Goal: Task Accomplishment & Management: Manage account settings

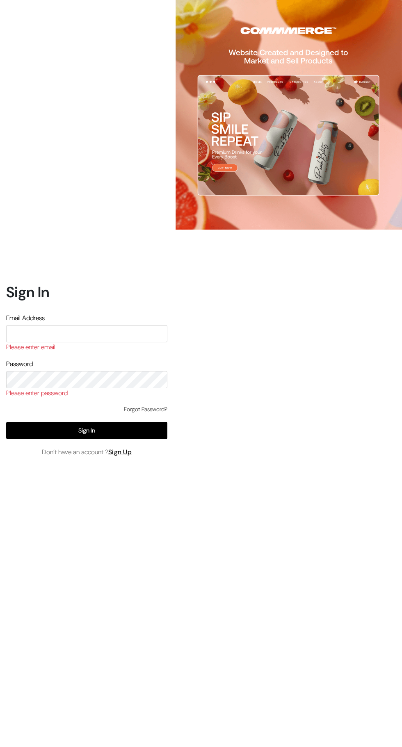
click at [151, 354] on div "Email Address Please enter email" at bounding box center [86, 333] width 161 height 41
click at [148, 343] on input "text" at bounding box center [86, 333] width 161 height 17
type input "[EMAIL_ADDRESS][DOMAIN_NAME]"
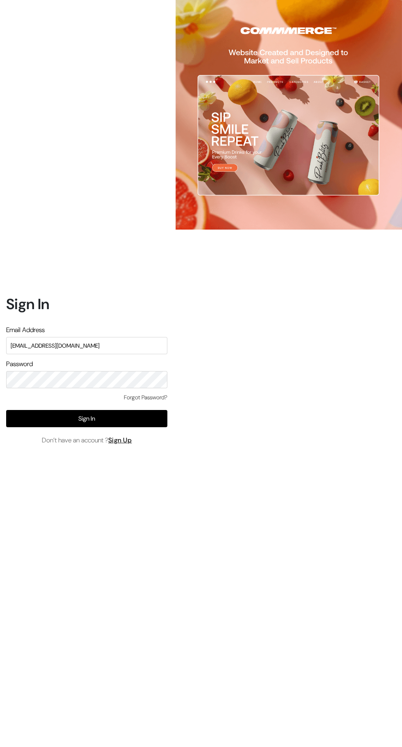
click at [136, 427] on button "Sign In" at bounding box center [86, 418] width 161 height 17
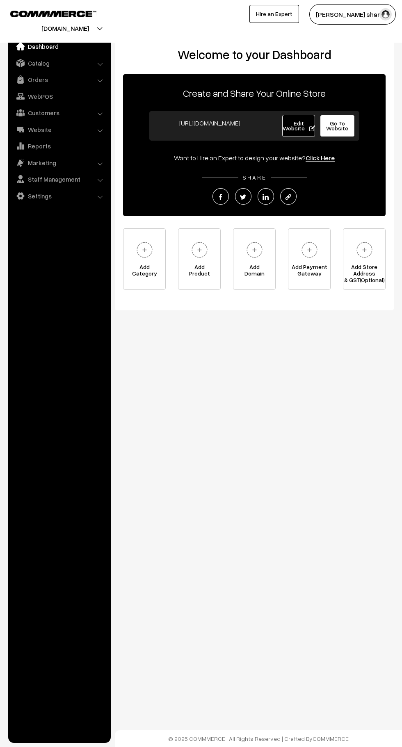
click at [69, 84] on link "Orders" at bounding box center [59, 79] width 98 height 15
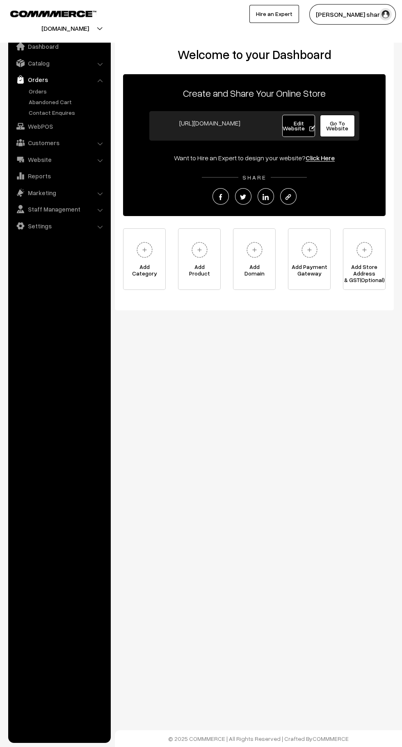
click at [62, 91] on link "Orders" at bounding box center [67, 91] width 81 height 9
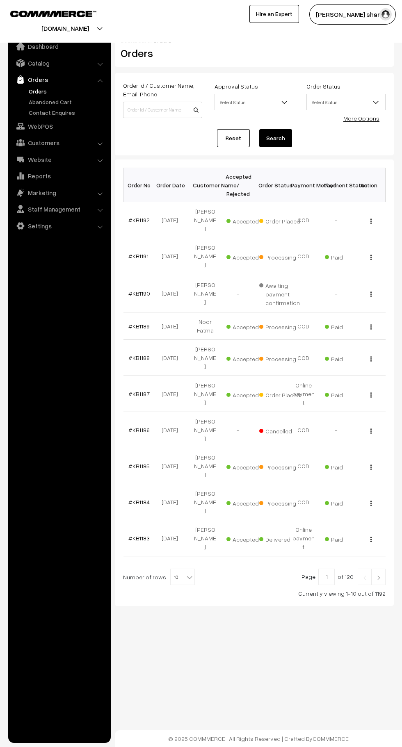
click at [185, 574] on b at bounding box center [189, 578] width 8 height 8
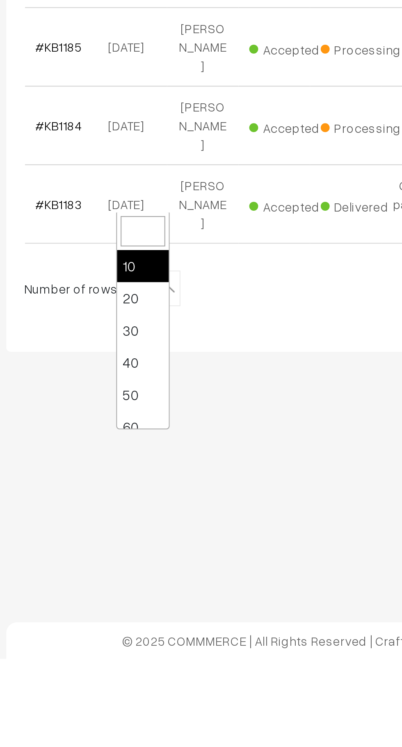
scroll to position [66, 0]
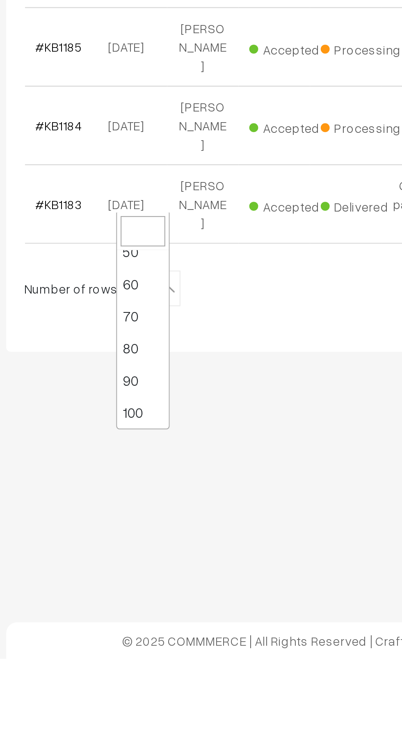
select select "100"
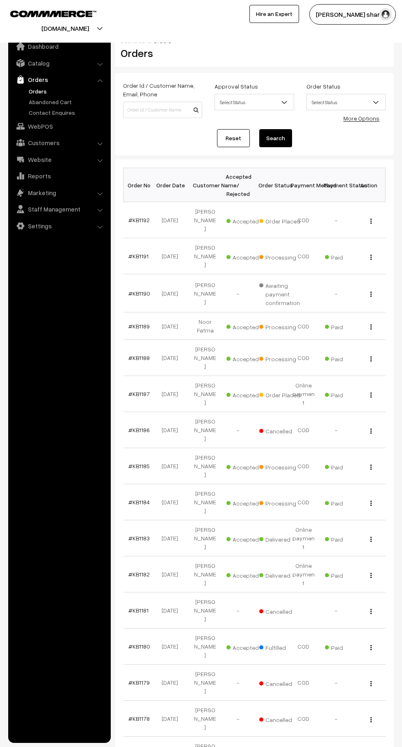
scroll to position [89, 0]
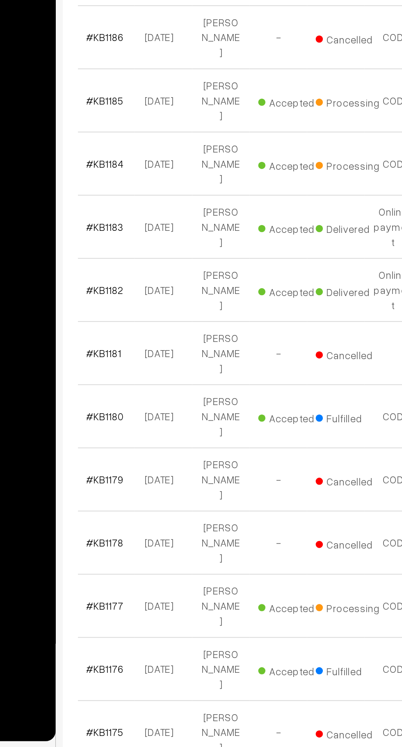
click at [142, 663] on link "#KB1177" at bounding box center [138, 666] width 21 height 7
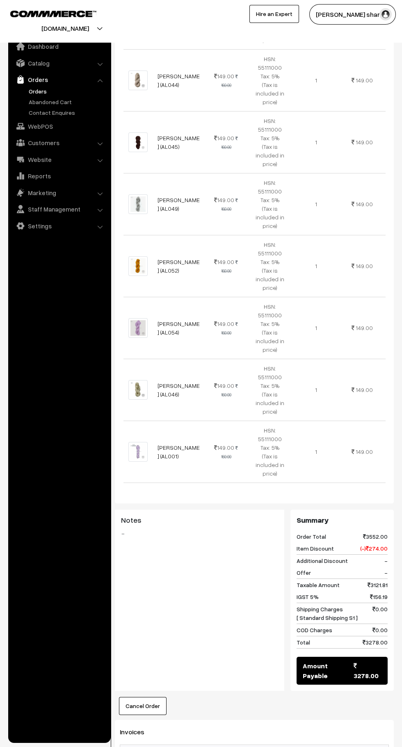
scroll to position [1248, 0]
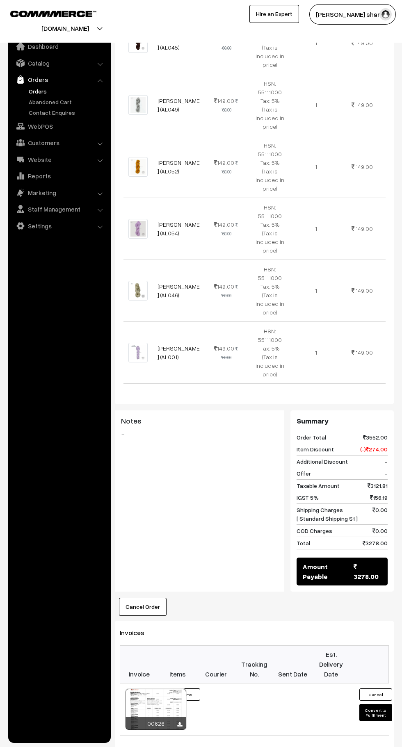
click at [376, 704] on button "Convert to Fulfilment" at bounding box center [375, 712] width 33 height 17
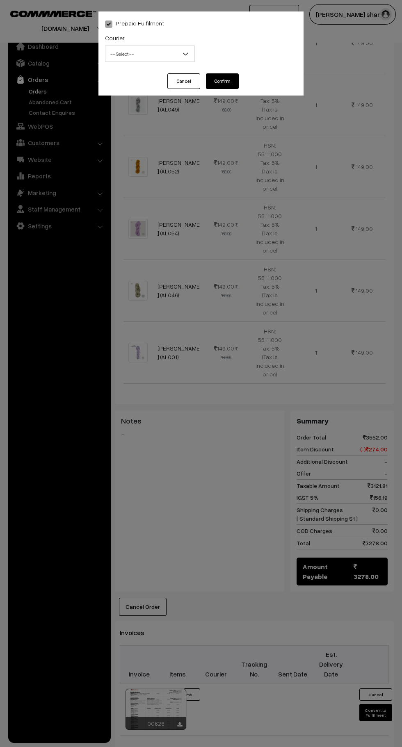
click at [185, 54] on b at bounding box center [185, 54] width 8 height 8
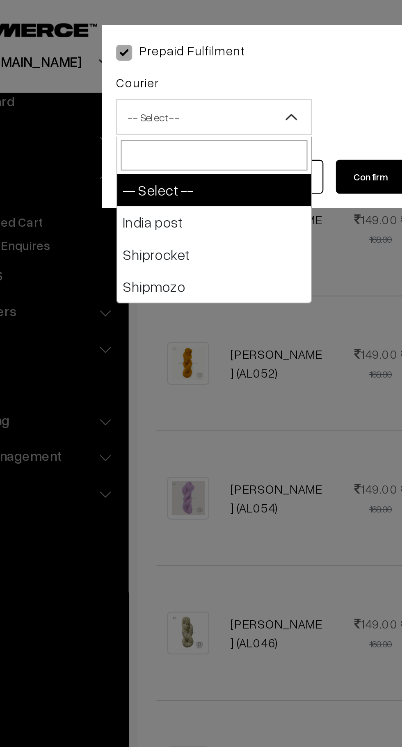
select select "1"
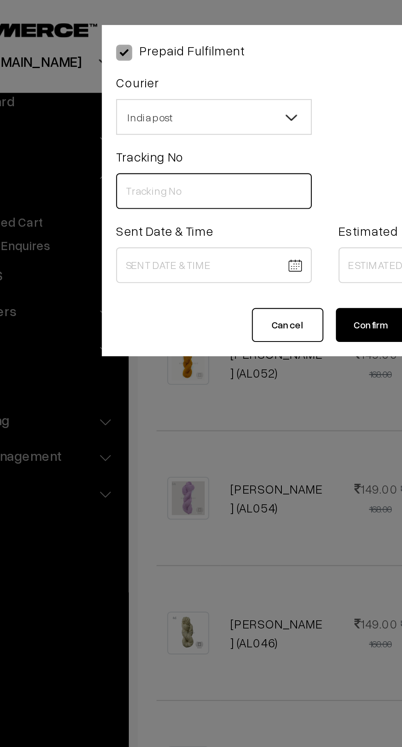
click at [135, 89] on input "text" at bounding box center [150, 88] width 90 height 16
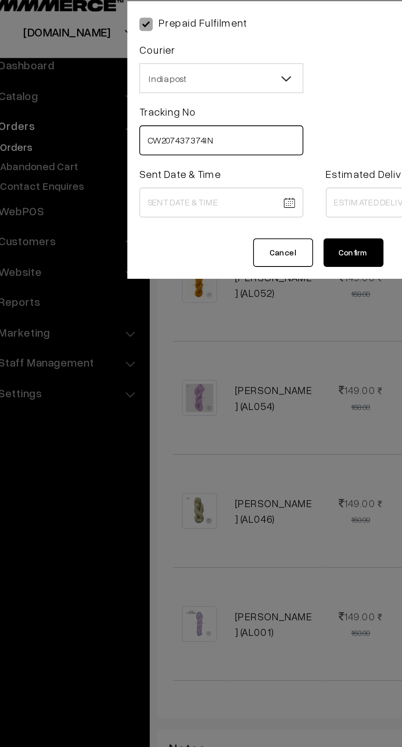
type input "CW207437374IN"
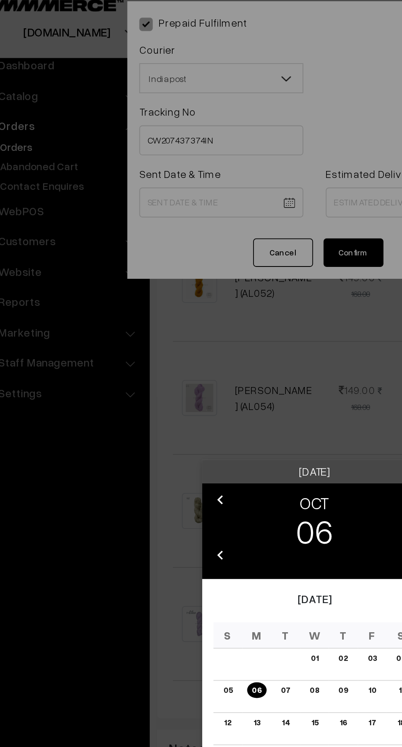
scroll to position [1186, 0]
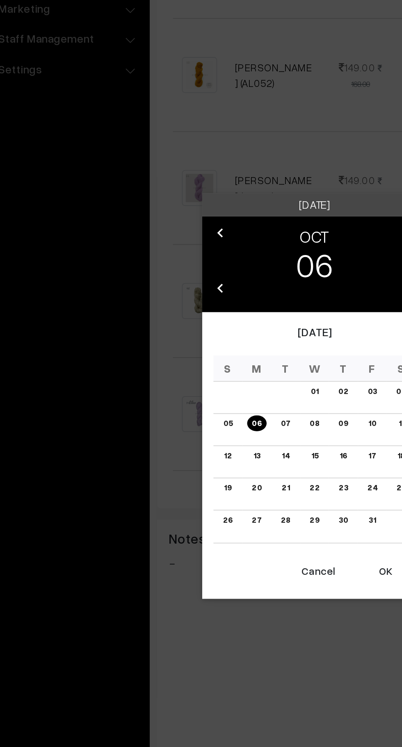
click at [237, 503] on button "OK" at bounding box center [240, 501] width 33 height 18
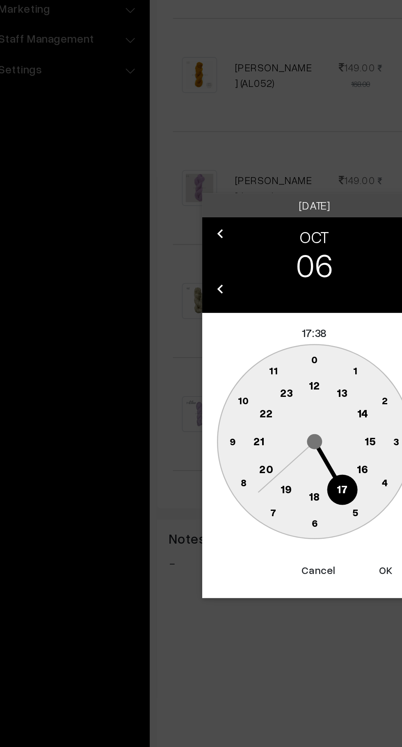
click at [163, 407] on text "10" at bounding box center [162, 407] width 6 height 7
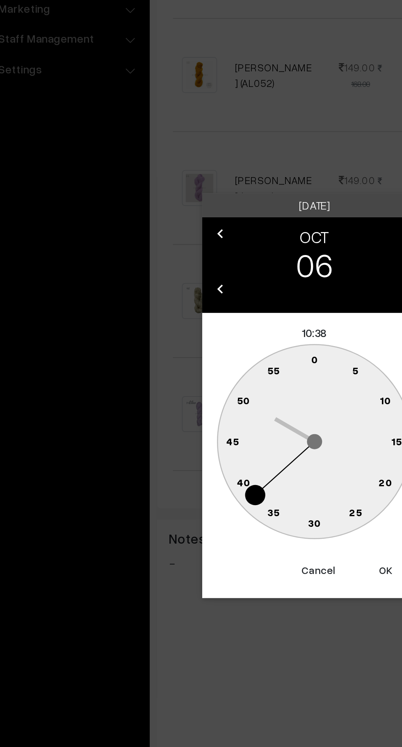
click at [201, 385] on text "0" at bounding box center [201, 385] width 4 height 7
type input "06-10-2025 10:00"
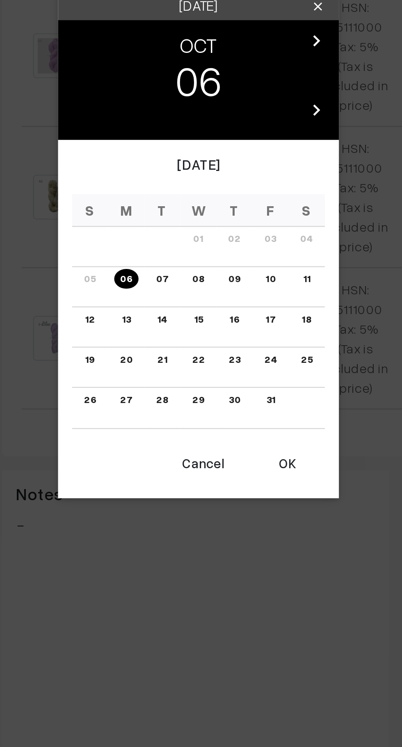
click at [201, 408] on link "15" at bounding box center [201, 406] width 9 height 9
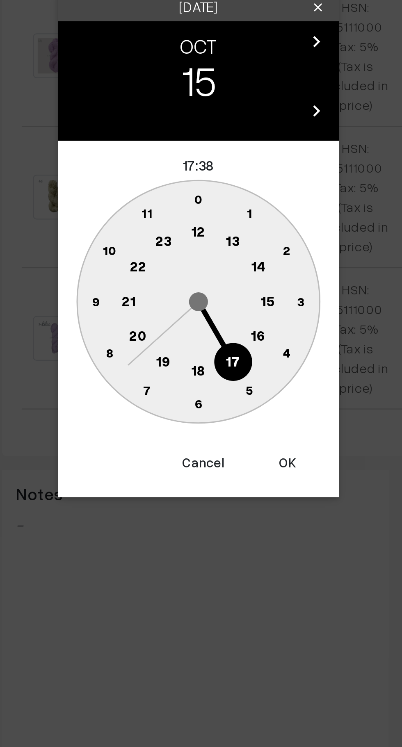
click at [233, 416] on circle at bounding box center [227, 414] width 17 height 17
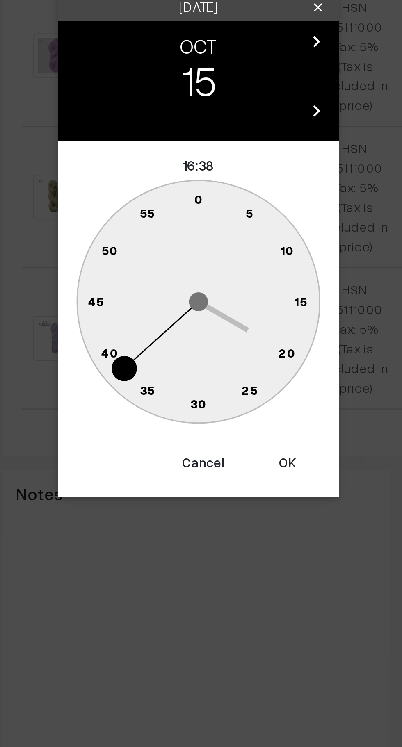
click at [200, 352] on text "0" at bounding box center [201, 353] width 4 height 7
type input "15-10-2025 16:00"
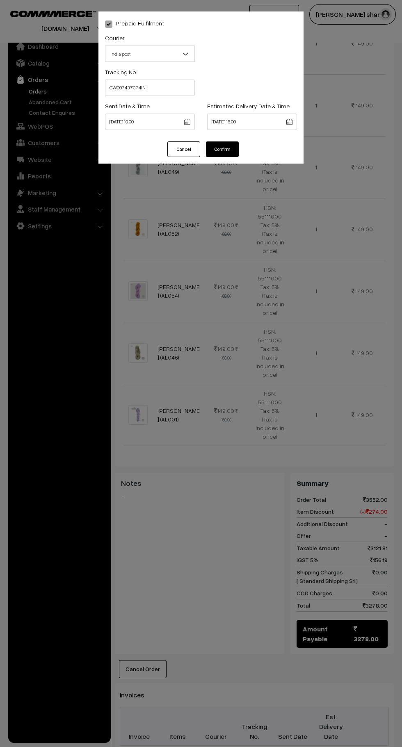
click at [232, 145] on button "Confirm" at bounding box center [222, 150] width 33 height 16
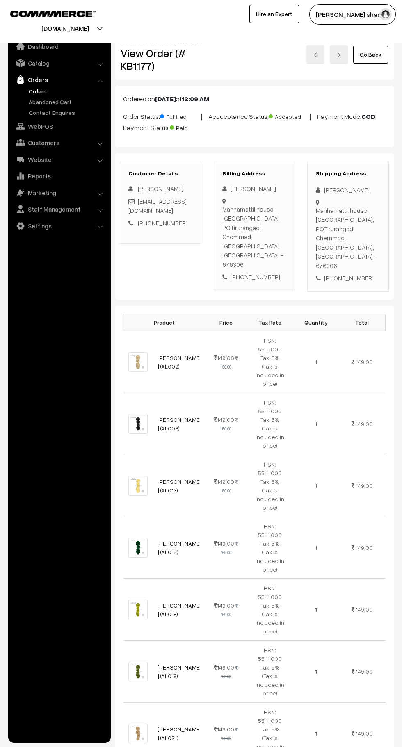
click at [368, 53] on link "Go Back" at bounding box center [370, 55] width 35 height 18
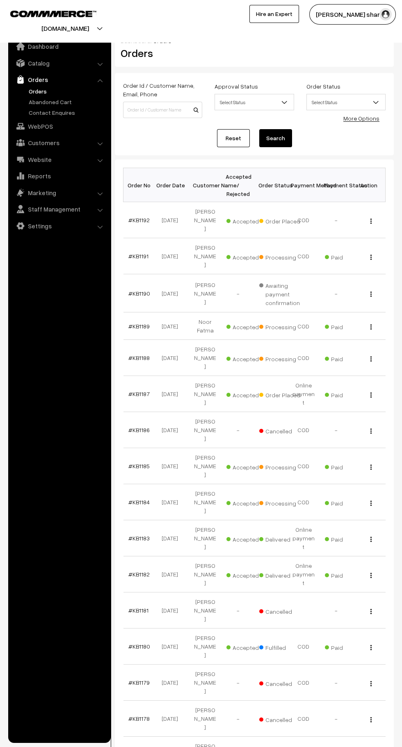
scroll to position [5, 0]
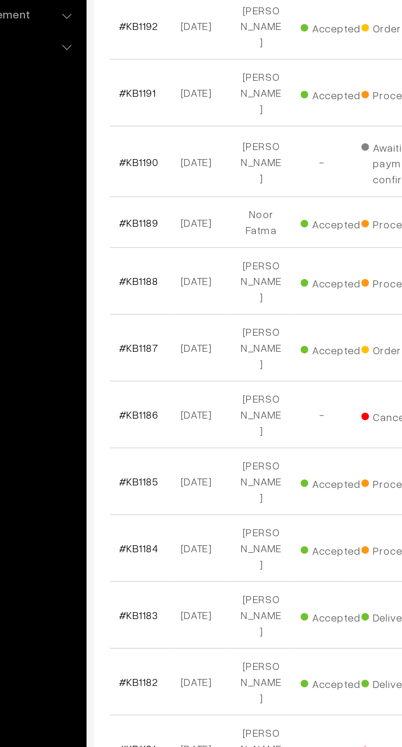
click at [145, 386] on link "#KB1187" at bounding box center [138, 389] width 21 height 7
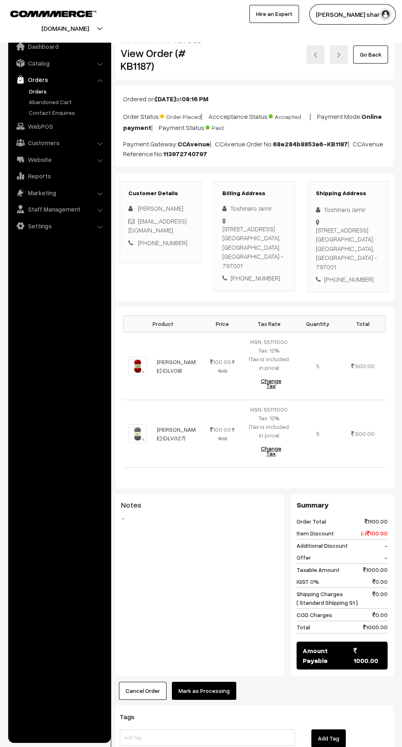
click at [380, 57] on link "Go Back" at bounding box center [370, 55] width 35 height 18
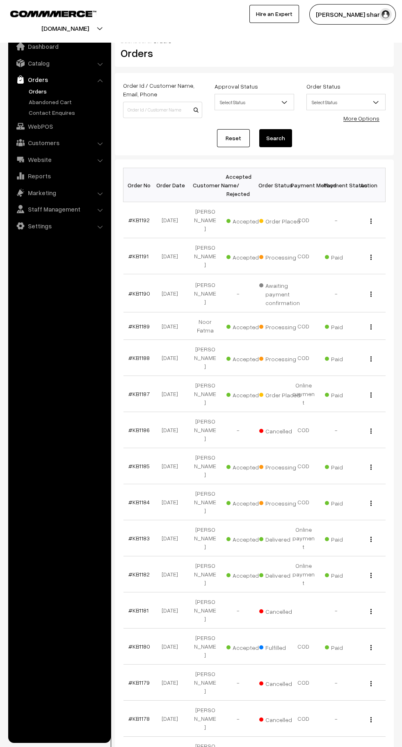
scroll to position [2, 0]
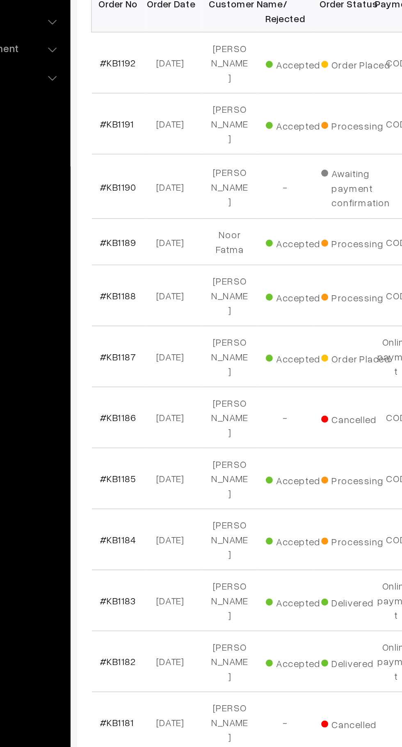
click at [139, 461] on link "#KB1185" at bounding box center [138, 464] width 21 height 7
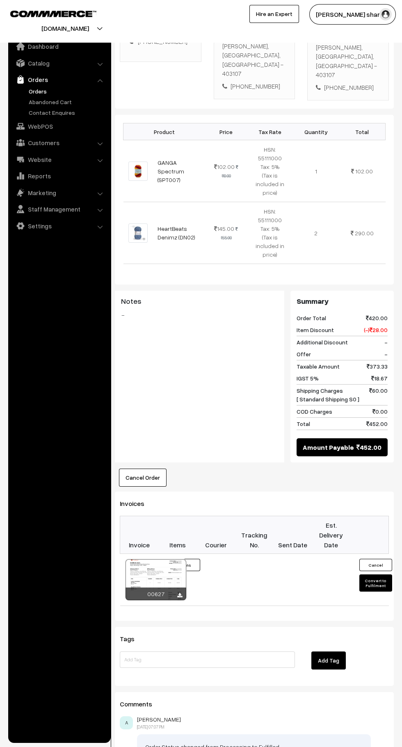
scroll to position [182, 0]
click at [383, 574] on button "Convert to Fulfilment" at bounding box center [375, 582] width 33 height 17
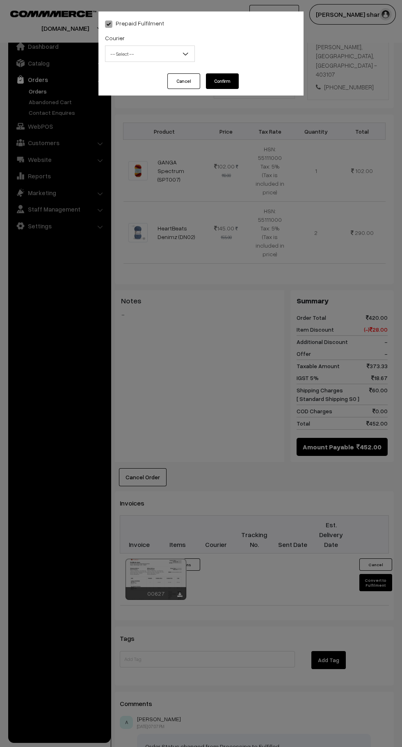
click at [180, 52] on span "-- Select --" at bounding box center [149, 54] width 89 height 14
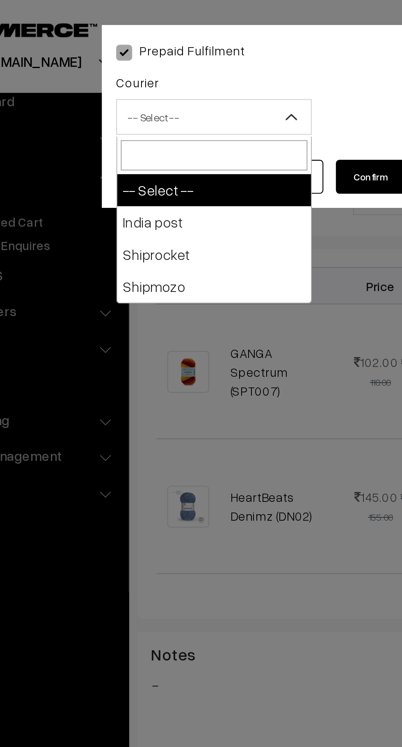
select select "1"
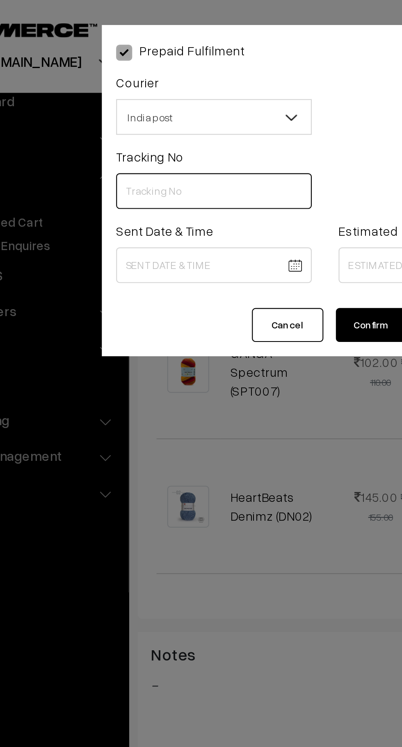
click at [136, 89] on input "text" at bounding box center [150, 88] width 90 height 16
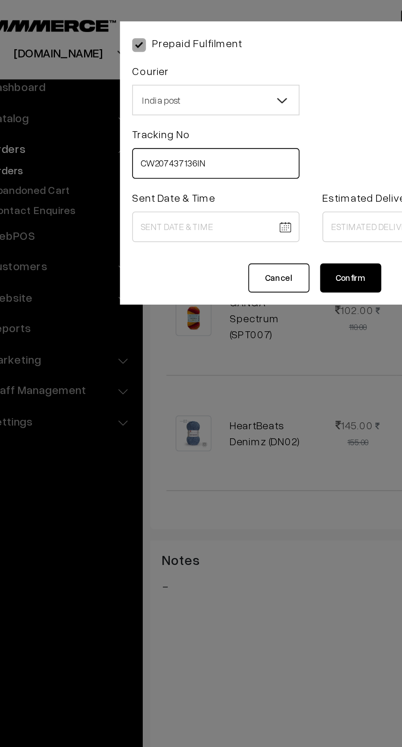
type input "CW207437136IN"
click at [164, 119] on body "Thank you for showing interest. Our team will call you shortly. Close knitbirds…" at bounding box center [201, 323] width 402 height 1011
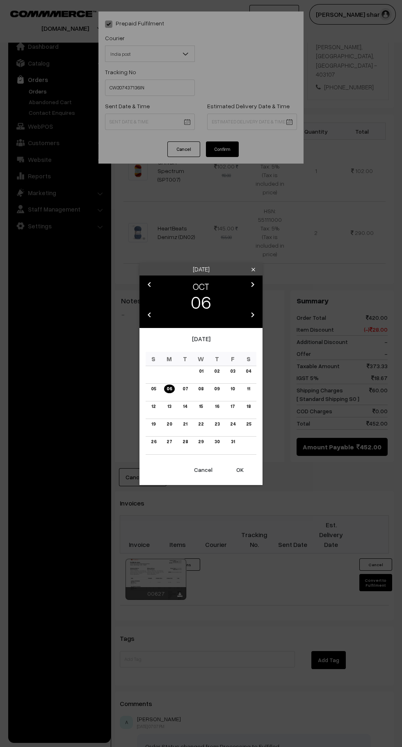
click at [249, 473] on button "OK" at bounding box center [240, 470] width 33 height 18
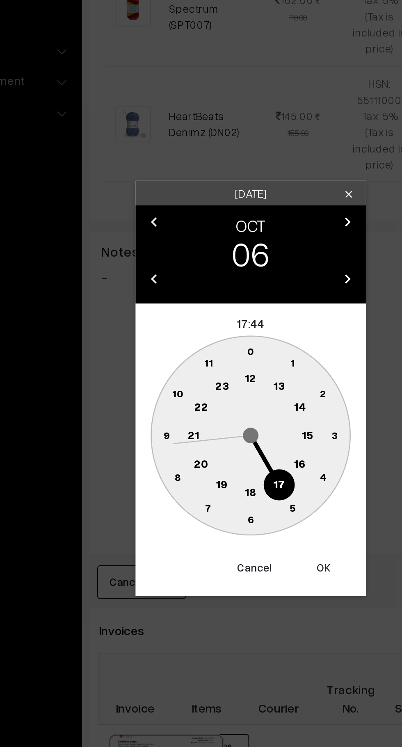
click at [162, 381] on circle at bounding box center [162, 376] width 17 height 17
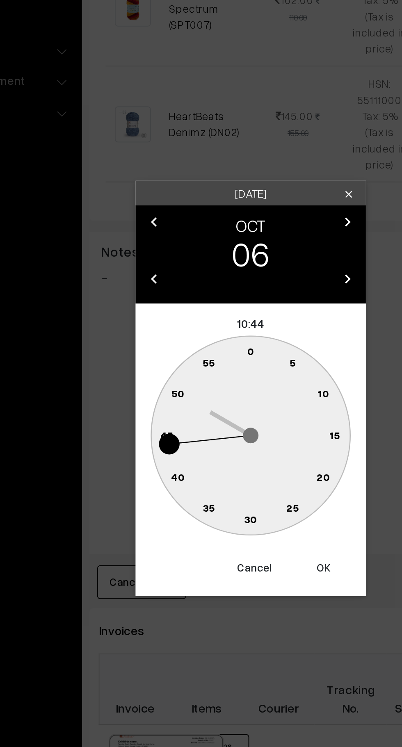
click at [201, 354] on text "0" at bounding box center [201, 353] width 4 height 7
type input "06-10-2025 10:00"
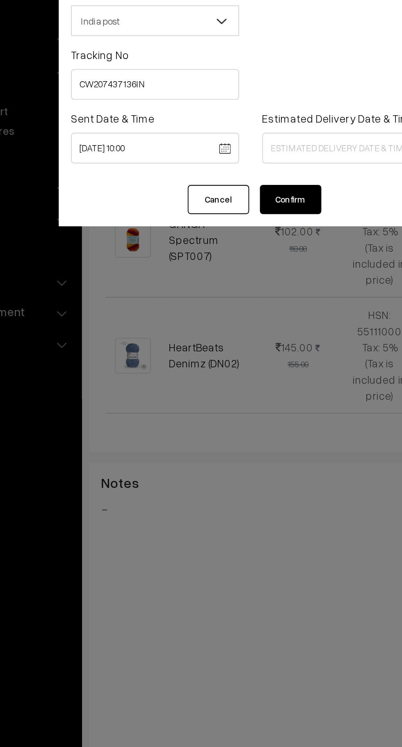
click at [135, 437] on div "Prepaid Fulfilment Courier -- Select -- India post Shiprocket Shipmozo India po…" at bounding box center [201, 373] width 402 height 747
click at [237, 124] on body "Thank you for showing interest. Our team will call you shortly. Close knitbirds…" at bounding box center [201, 323] width 402 height 1011
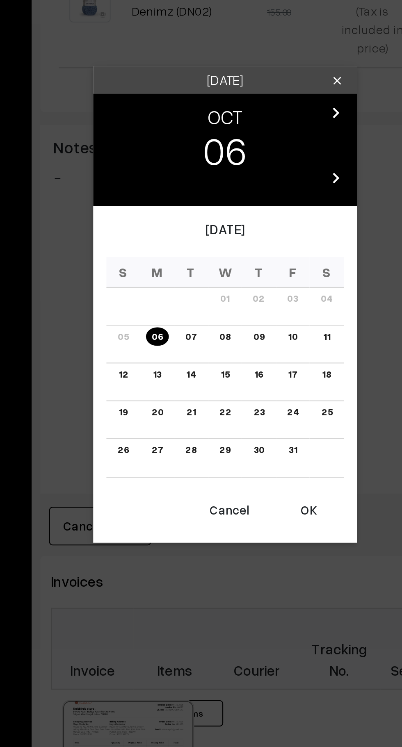
click at [171, 405] on link "13" at bounding box center [169, 406] width 9 height 9
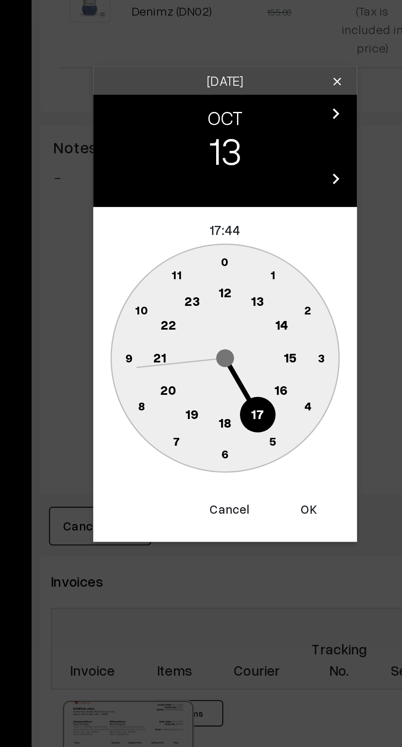
click at [231, 414] on circle at bounding box center [227, 414] width 17 height 17
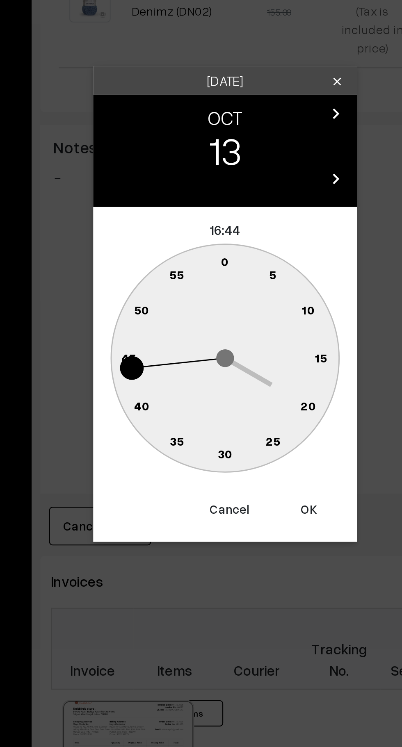
click at [201, 349] on circle at bounding box center [201, 354] width 17 height 17
type input "13-10-2025 16:00"
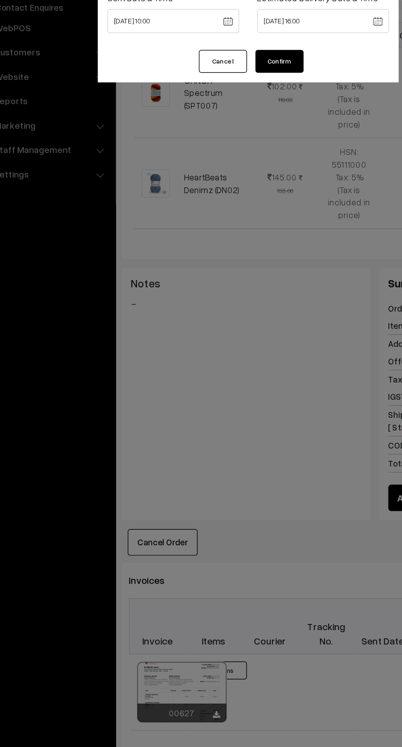
scroll to position [182, 0]
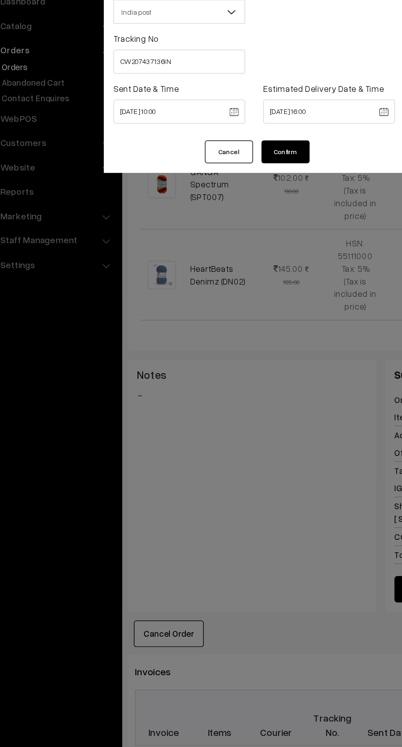
click at [234, 149] on button "Confirm" at bounding box center [222, 150] width 33 height 16
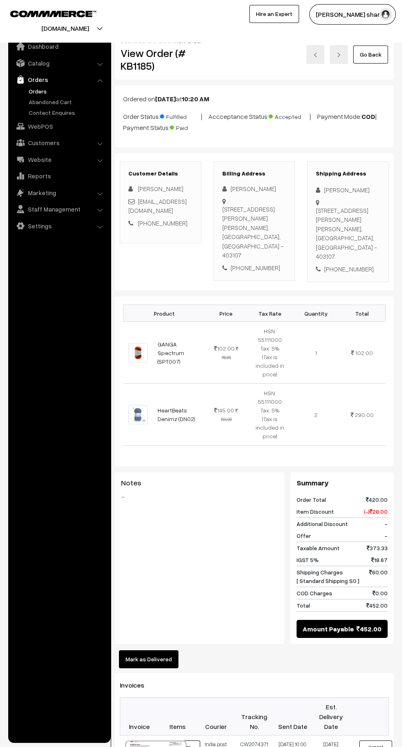
click at [376, 59] on link "Go Back" at bounding box center [370, 55] width 35 height 18
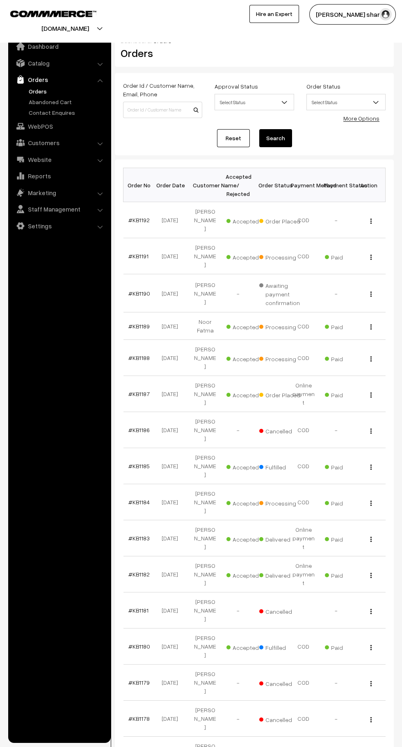
scroll to position [5, 0]
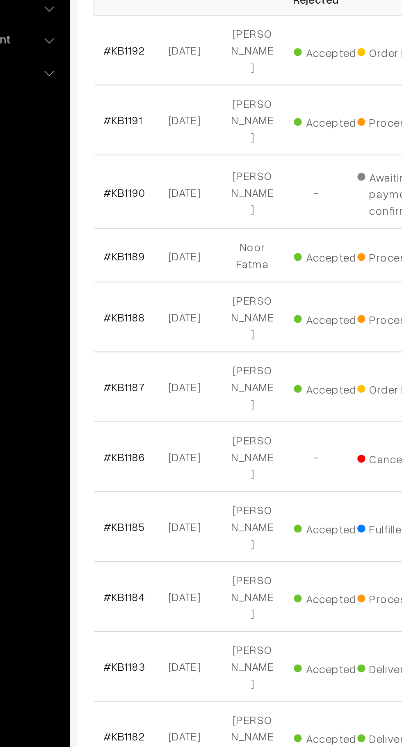
click at [143, 494] on link "#KB1184" at bounding box center [138, 497] width 21 height 7
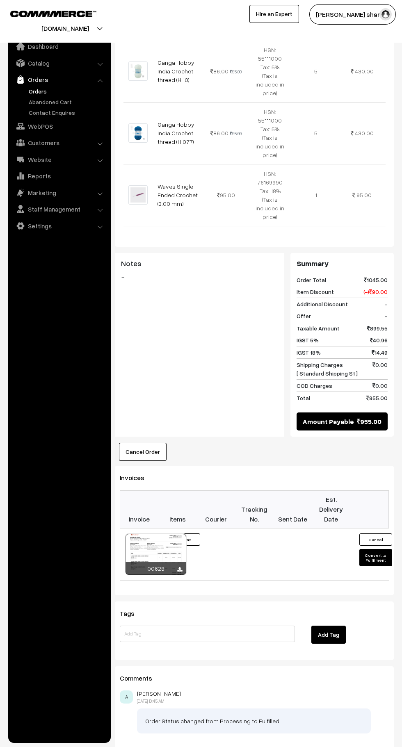
scroll to position [309, 0]
click at [378, 549] on button "Convert to Fulfilment" at bounding box center [375, 557] width 33 height 17
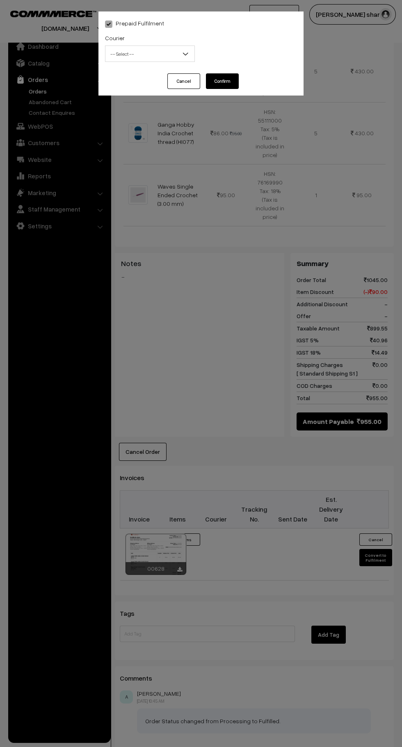
click at [166, 53] on span "-- Select --" at bounding box center [149, 54] width 89 height 14
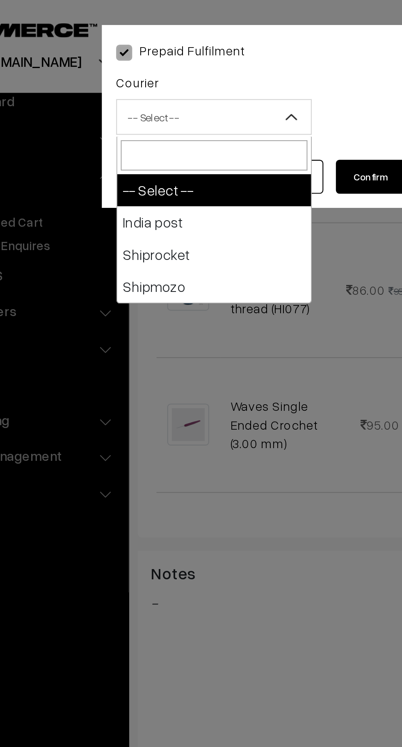
select select "1"
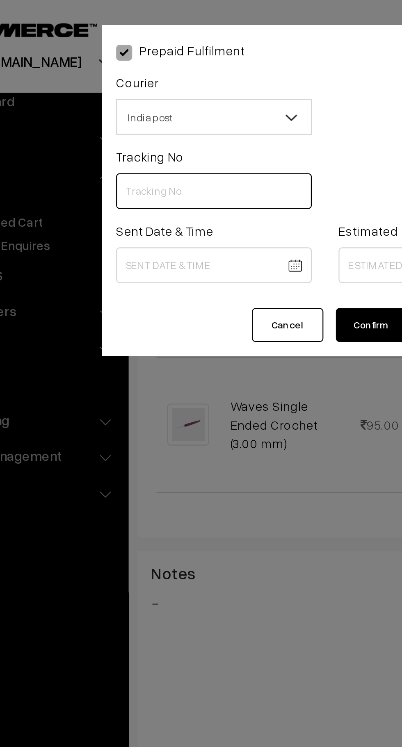
click at [133, 85] on input "text" at bounding box center [150, 88] width 90 height 16
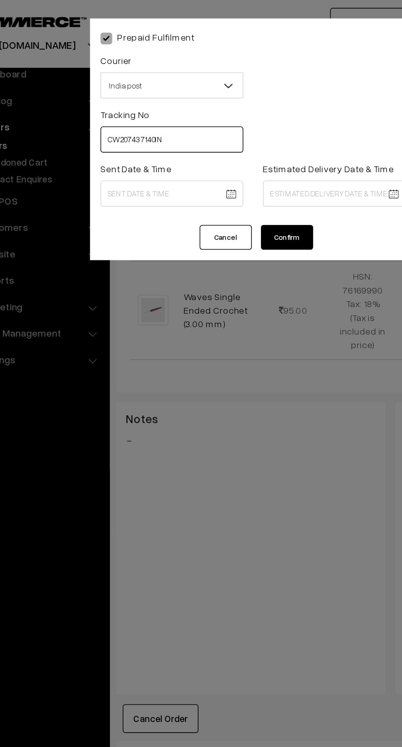
type input "CW207437140IN"
click at [170, 122] on body "Thank you for showing interest. Our team will call you shortly. Close knitbirds…" at bounding box center [201, 247] width 402 height 1113
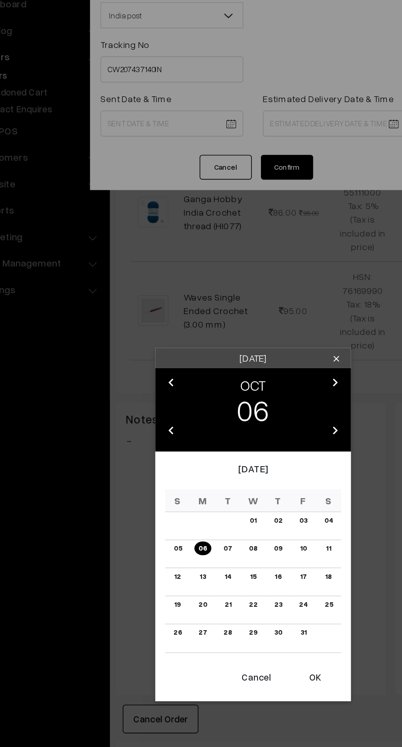
scroll to position [247, 0]
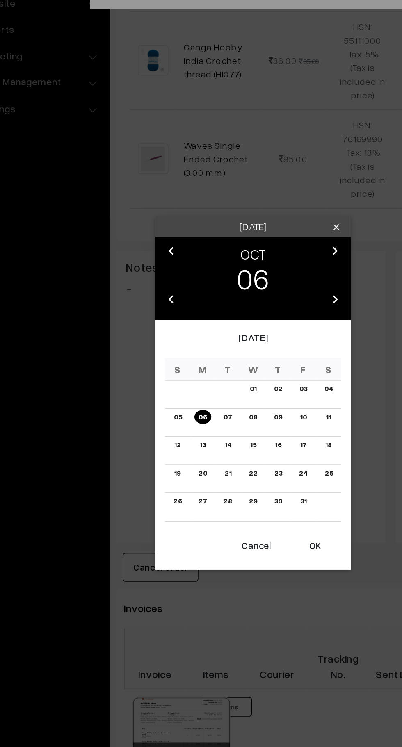
click at [240, 501] on button "OK" at bounding box center [240, 501] width 33 height 18
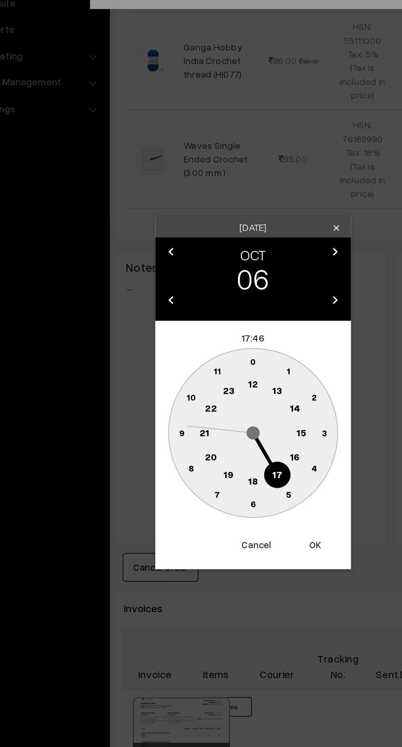
click at [162, 407] on text "10" at bounding box center [162, 407] width 6 height 7
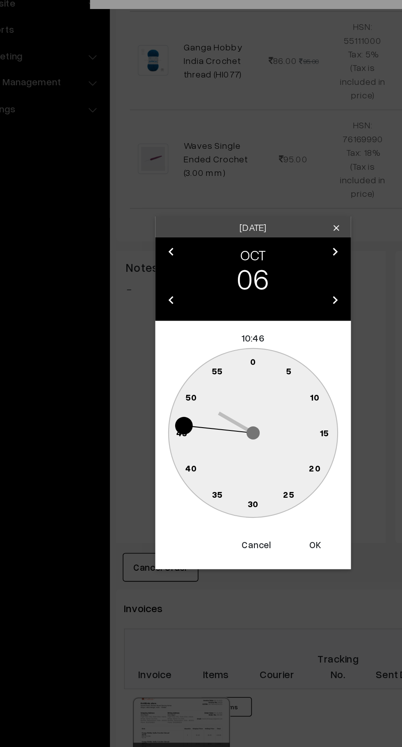
click at [201, 384] on text "0" at bounding box center [201, 385] width 4 height 7
type input "[DATE] 10:00"
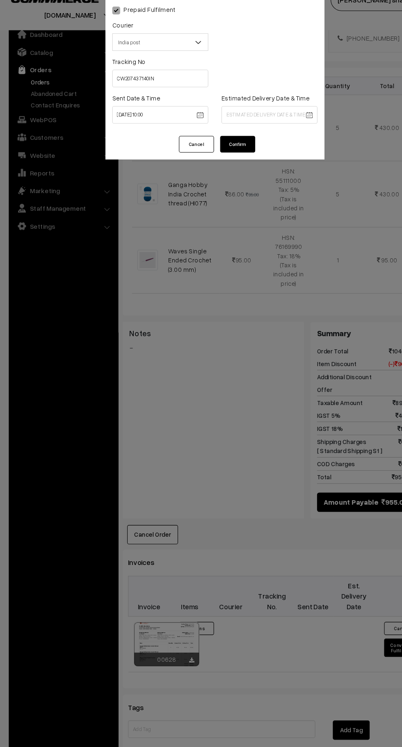
click at [232, 123] on body "Thank you for showing interest. Our team will call you shortly. Close knitbirds…" at bounding box center [201, 309] width 402 height 1113
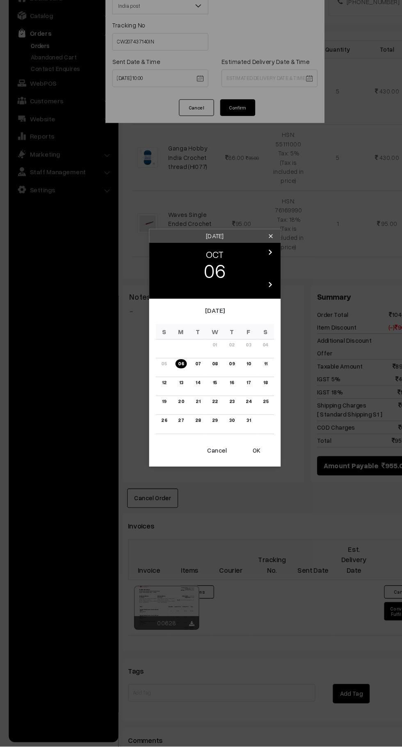
scroll to position [247, 0]
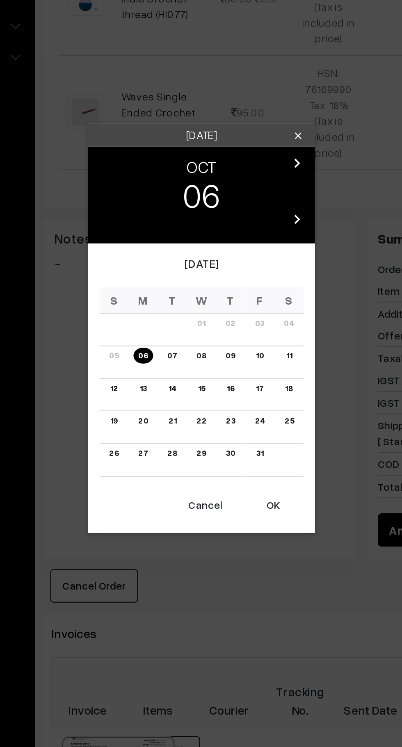
click at [169, 409] on link "13" at bounding box center [169, 406] width 9 height 9
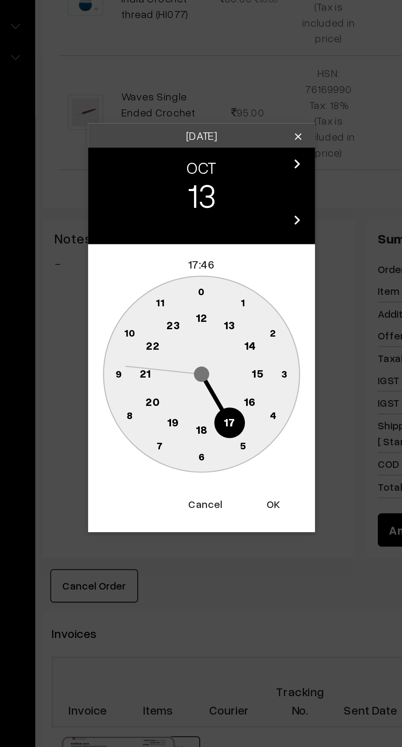
click at [226, 414] on text "16" at bounding box center [227, 413] width 7 height 7
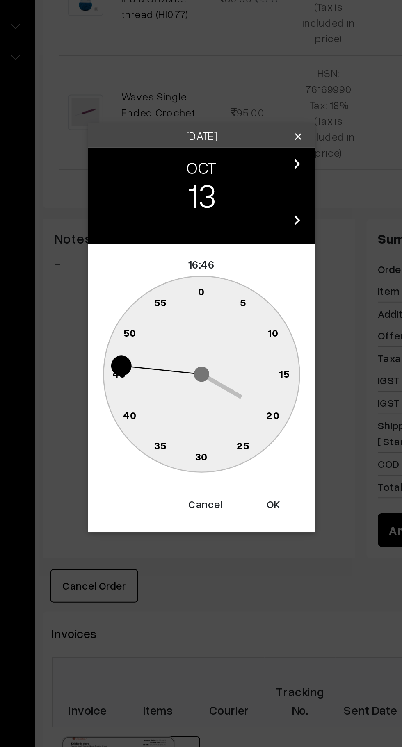
click at [200, 351] on text "0" at bounding box center [201, 353] width 4 height 7
type input "13-10-2025 16:00"
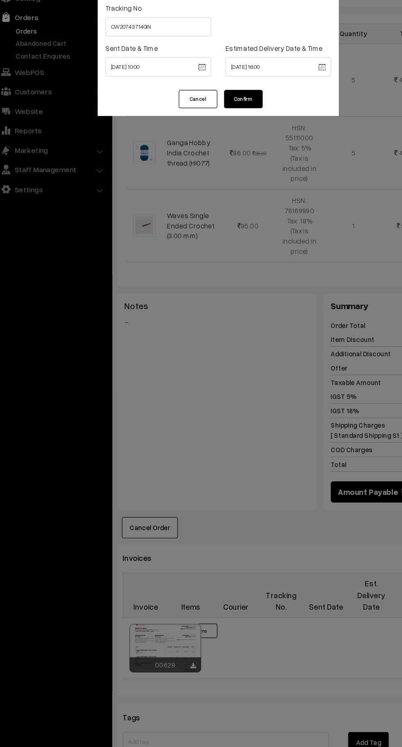
click at [231, 149] on button "Confirm" at bounding box center [222, 150] width 33 height 16
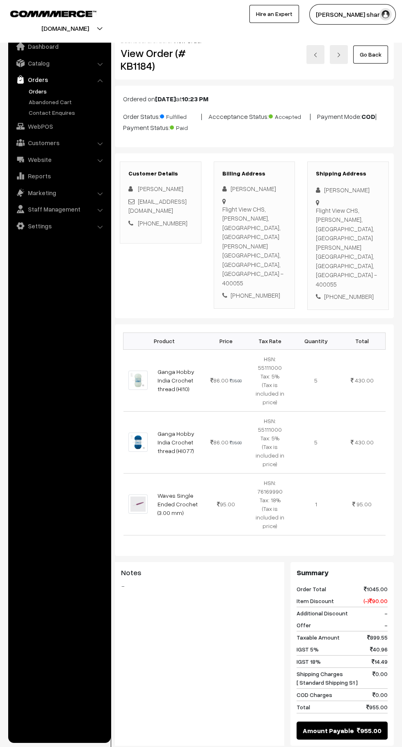
click at [375, 59] on link "Go Back" at bounding box center [370, 55] width 35 height 18
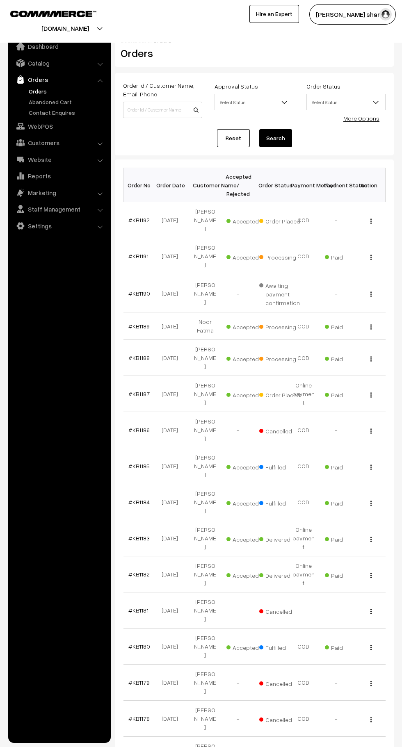
scroll to position [6, 0]
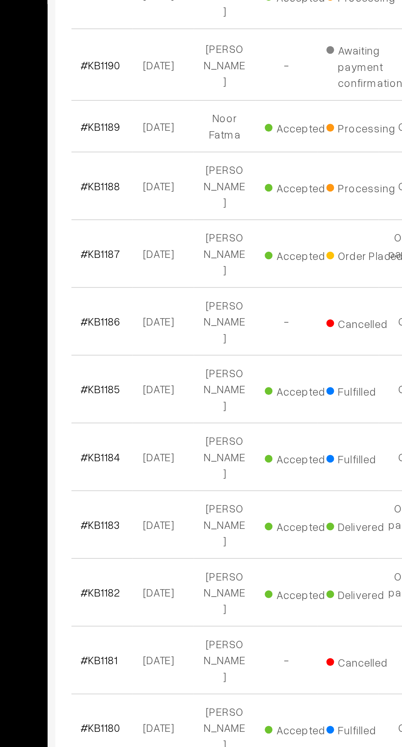
click at [145, 384] on link "#KB1187" at bounding box center [138, 387] width 21 height 7
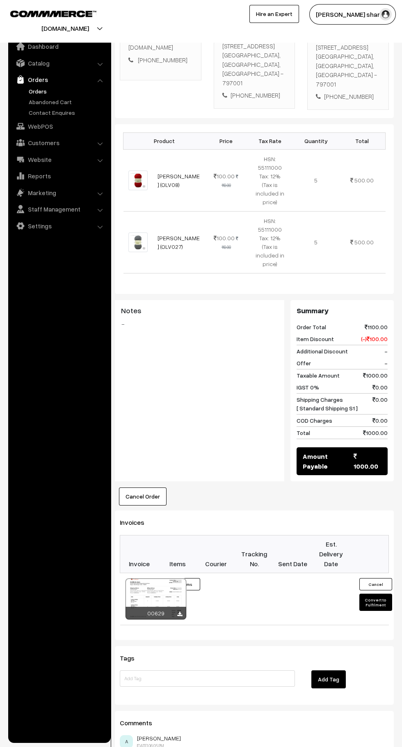
scroll to position [183, 0]
click at [376, 594] on button "Convert to Fulfilment" at bounding box center [375, 602] width 33 height 17
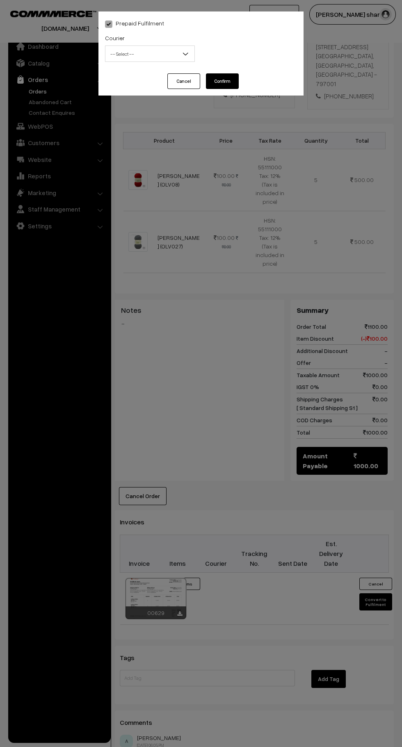
click at [174, 58] on span "-- Select --" at bounding box center [149, 54] width 89 height 14
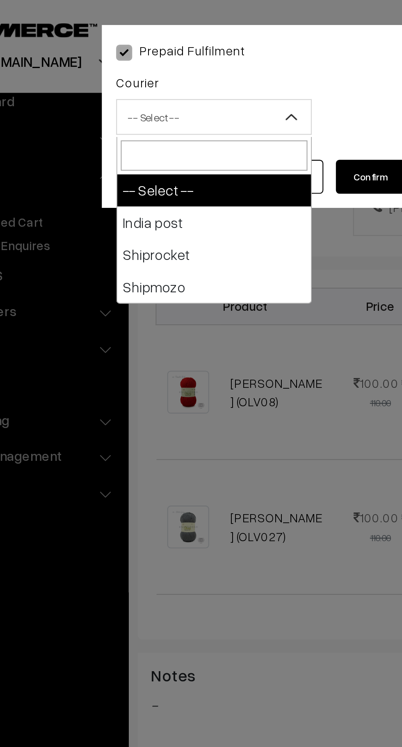
select select "1"
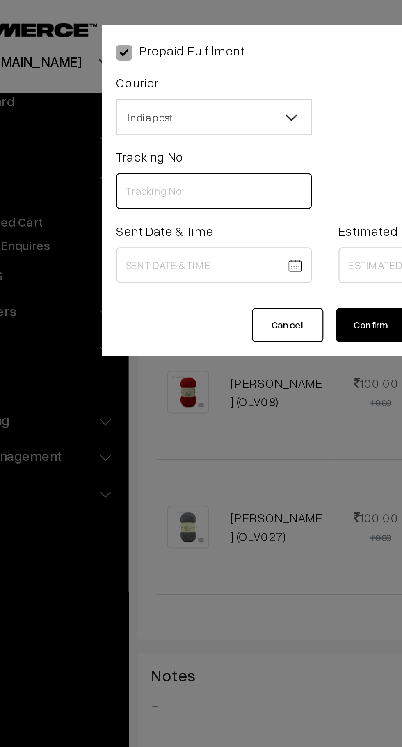
click at [124, 88] on input "text" at bounding box center [150, 88] width 90 height 16
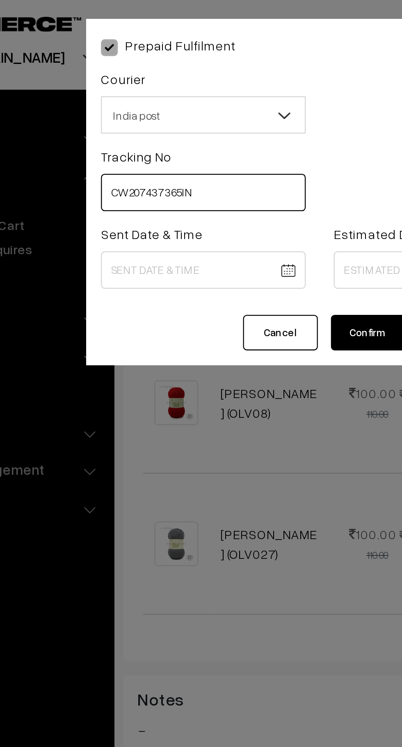
type input "CW207437365IN"
click at [158, 119] on body "Thank you for showing interest. Our team will call you shortly. Close knitbirds…" at bounding box center [201, 332] width 402 height 1031
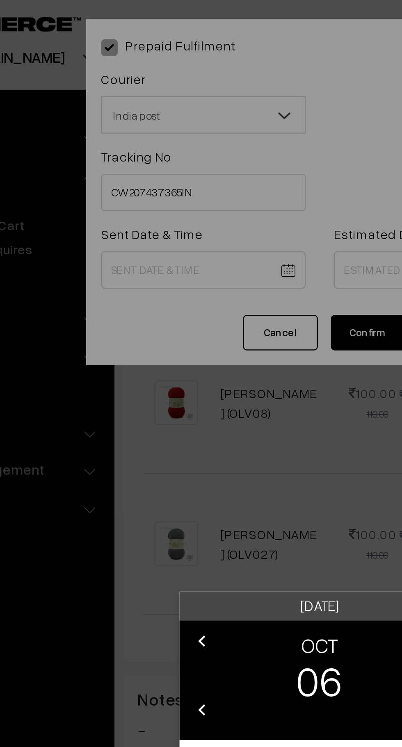
scroll to position [183, 0]
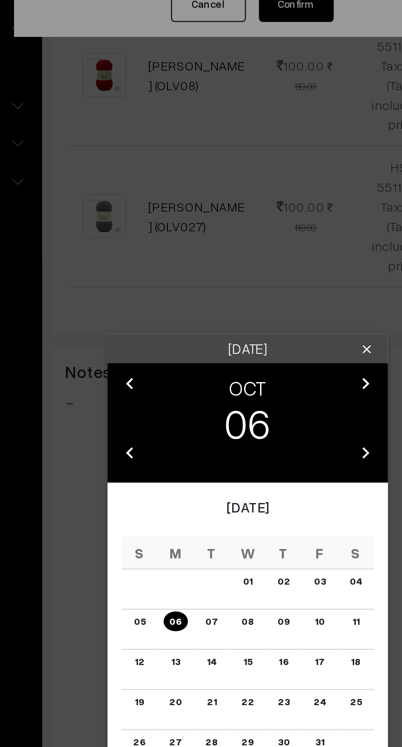
click at [243, 466] on td "25" at bounding box center [248, 459] width 16 height 18
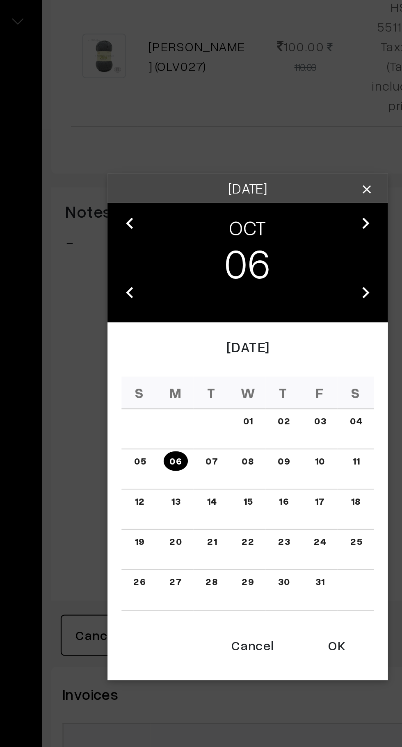
click at [171, 421] on link "06" at bounding box center [169, 420] width 10 height 9
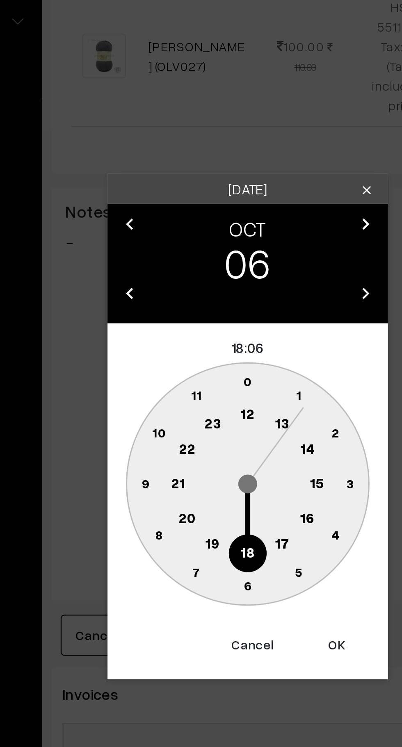
click at [162, 409] on text "10" at bounding box center [162, 407] width 6 height 7
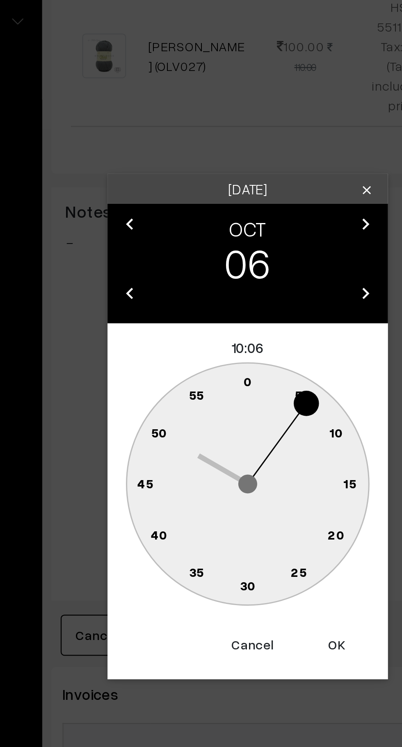
click at [202, 384] on text "0" at bounding box center [201, 385] width 4 height 7
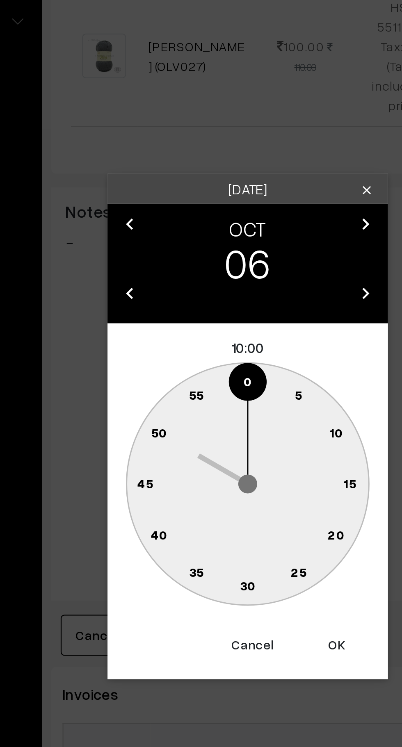
type input "06-10-2025 10:00"
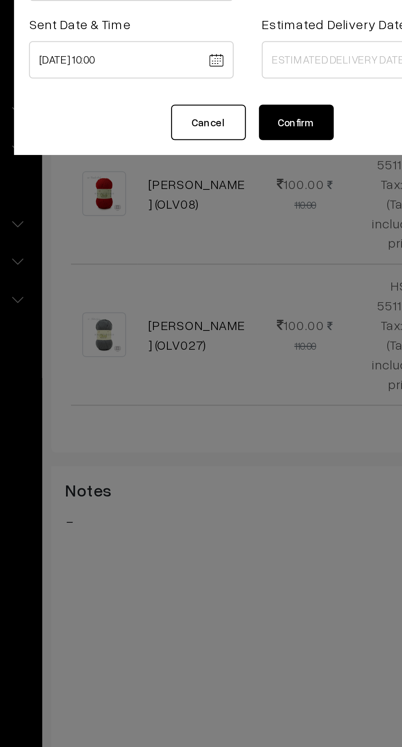
click at [226, 125] on body "Thank you for showing interest. Our team will call you shortly. Close knitbirds…" at bounding box center [201, 332] width 402 height 1031
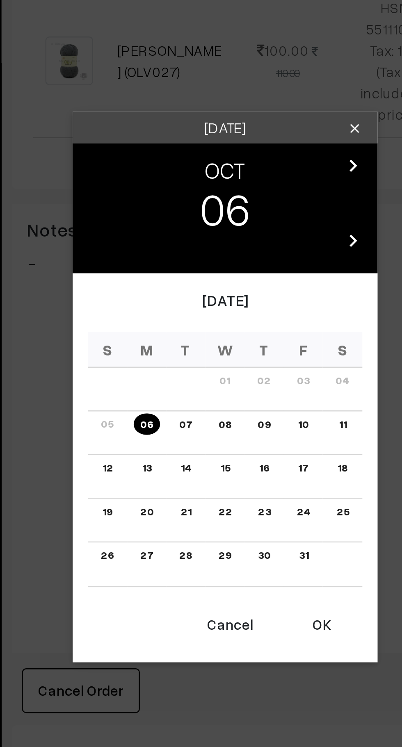
click at [170, 408] on link "13" at bounding box center [169, 406] width 9 height 9
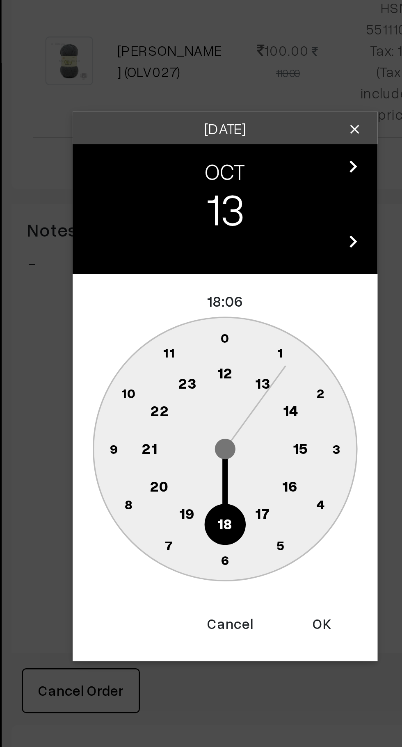
click at [226, 418] on circle at bounding box center [227, 414] width 17 height 17
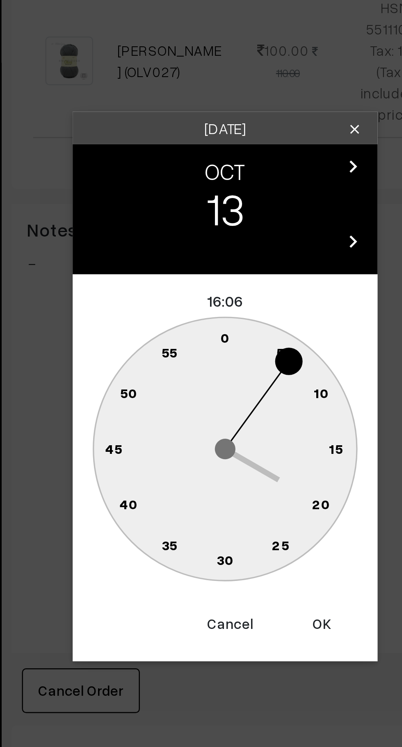
click at [199, 351] on text "0" at bounding box center [201, 353] width 4 height 7
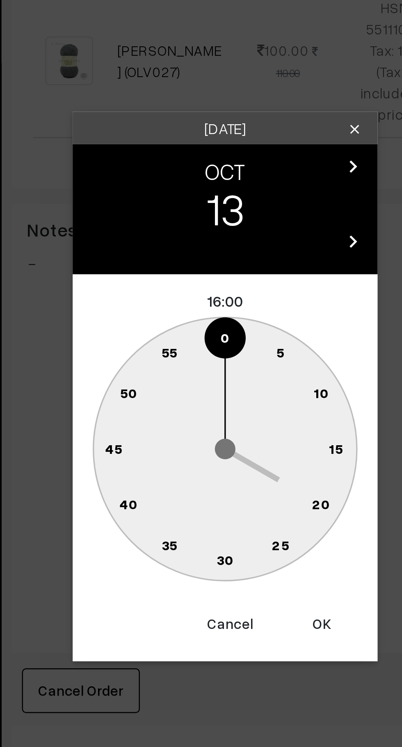
type input "13-10-2025 16:00"
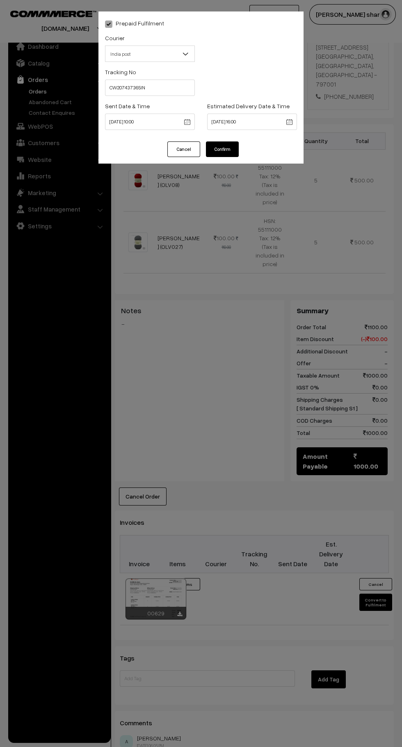
click at [232, 145] on button "Confirm" at bounding box center [222, 150] width 33 height 16
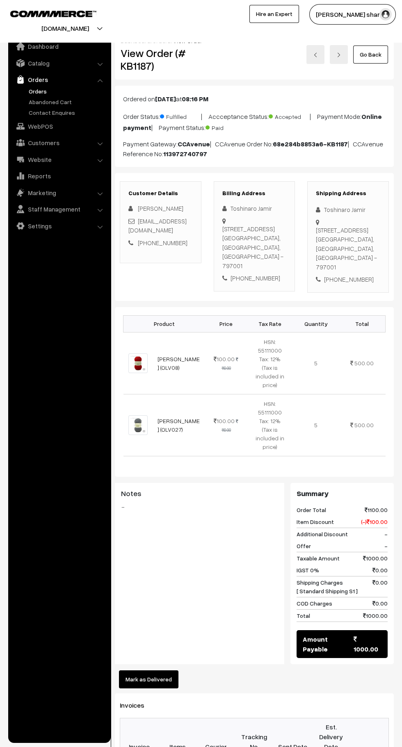
click at [360, 58] on link "Go Back" at bounding box center [370, 55] width 35 height 18
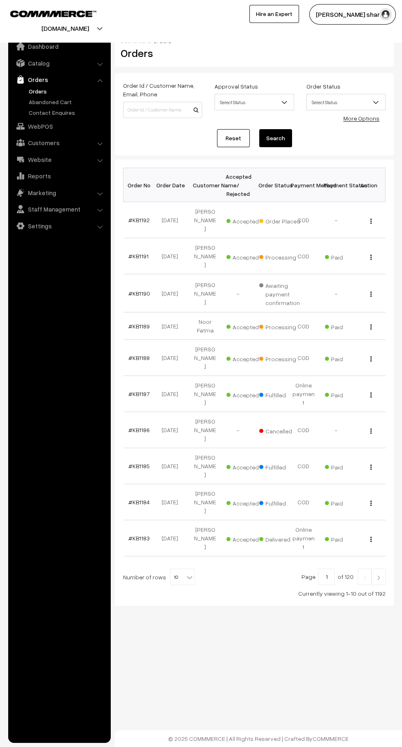
click at [185, 574] on b at bounding box center [189, 578] width 8 height 8
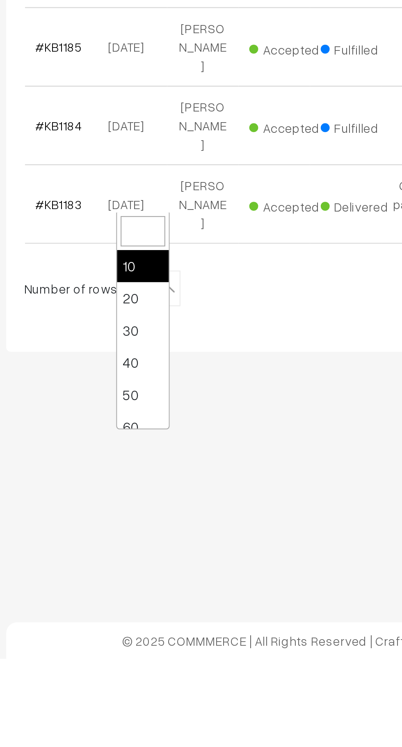
scroll to position [66, 0]
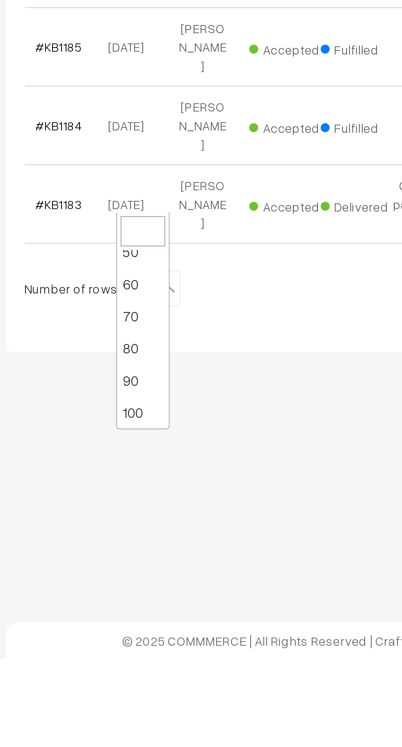
select select "100"
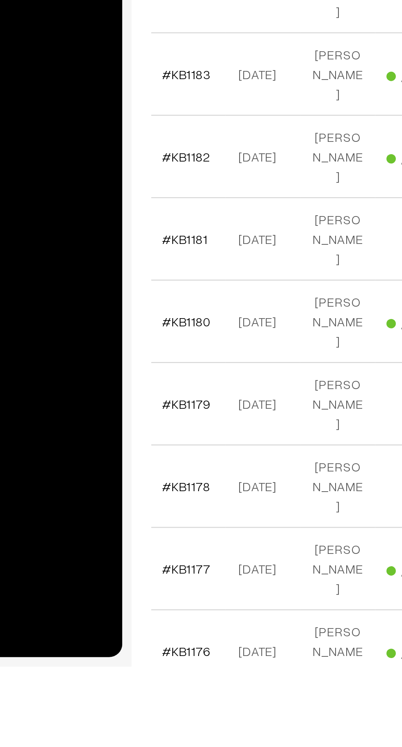
scroll to position [52, 0]
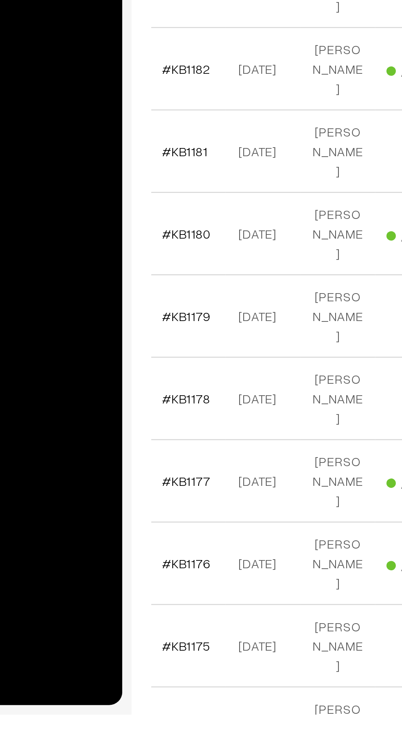
scroll to position [150, 0]
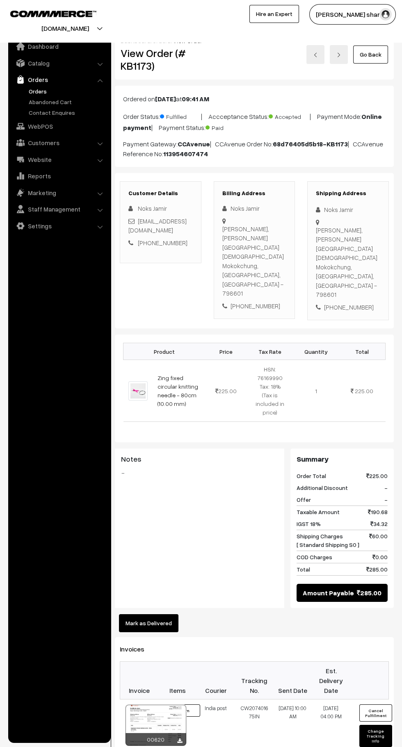
click at [165, 615] on button "Mark as Delivered" at bounding box center [148, 624] width 59 height 18
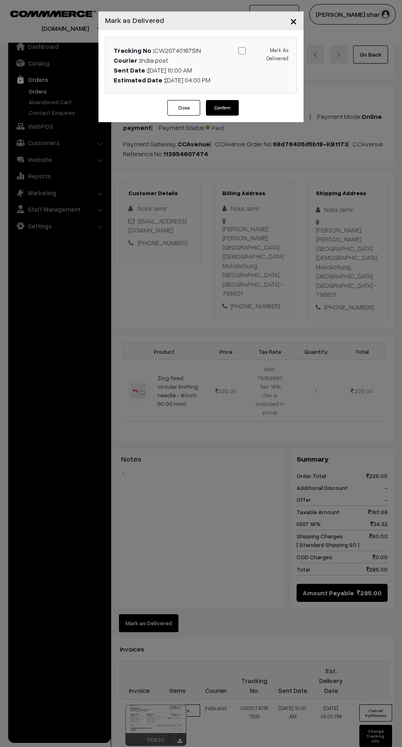
click at [240, 53] on span at bounding box center [241, 50] width 7 height 7
click at [259, 52] on input "Mark As Delivered" at bounding box center [261, 49] width 5 height 5
checkbox input "true"
click at [230, 112] on button "Confirm" at bounding box center [222, 108] width 33 height 16
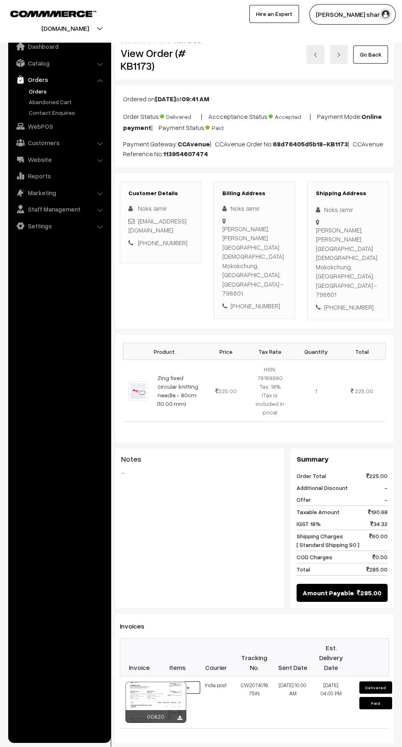
click at [379, 54] on link "Go Back" at bounding box center [370, 55] width 35 height 18
